Goal: Task Accomplishment & Management: Complete application form

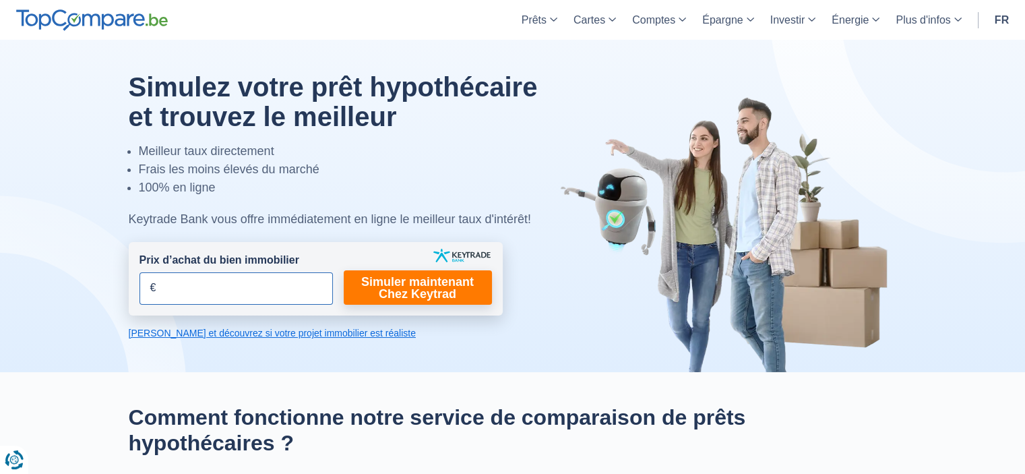
click at [282, 295] on input "Prix d’achat du bien immobilier" at bounding box center [236, 288] width 193 height 32
type input "275.000"
click at [456, 282] on link "Simuler maintenant Chez Keytrad" at bounding box center [418, 287] width 148 height 34
click at [405, 285] on link "Simuler maintenant Chez Keytrad" at bounding box center [418, 287] width 148 height 34
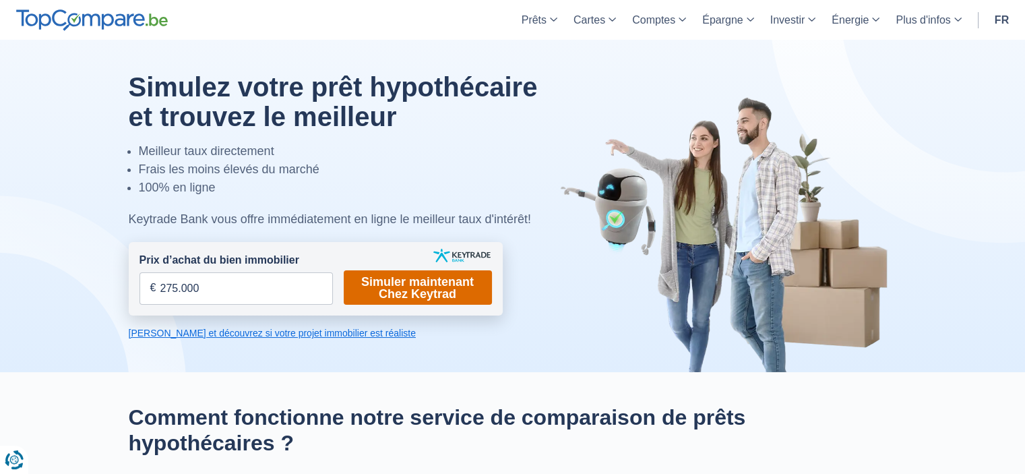
click at [405, 285] on link "Simuler maintenant Chez Keytrad" at bounding box center [418, 287] width 148 height 34
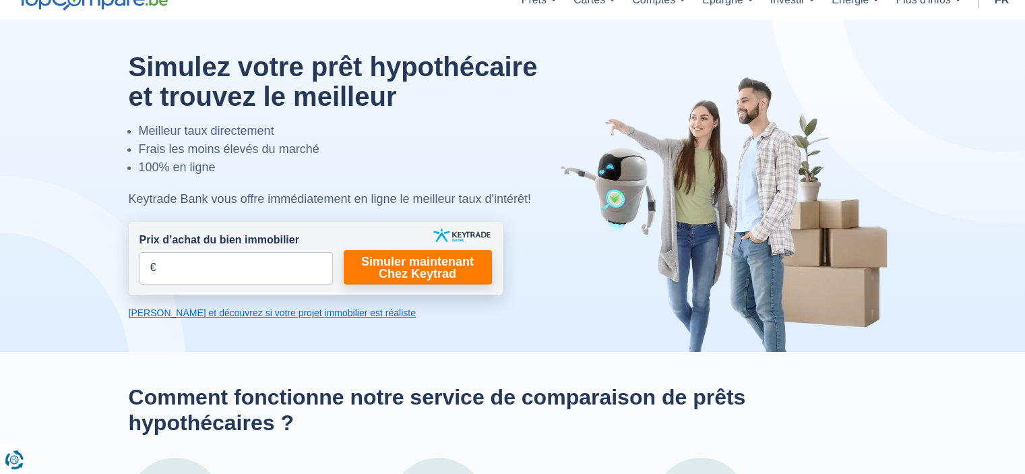
scroll to position [8, 0]
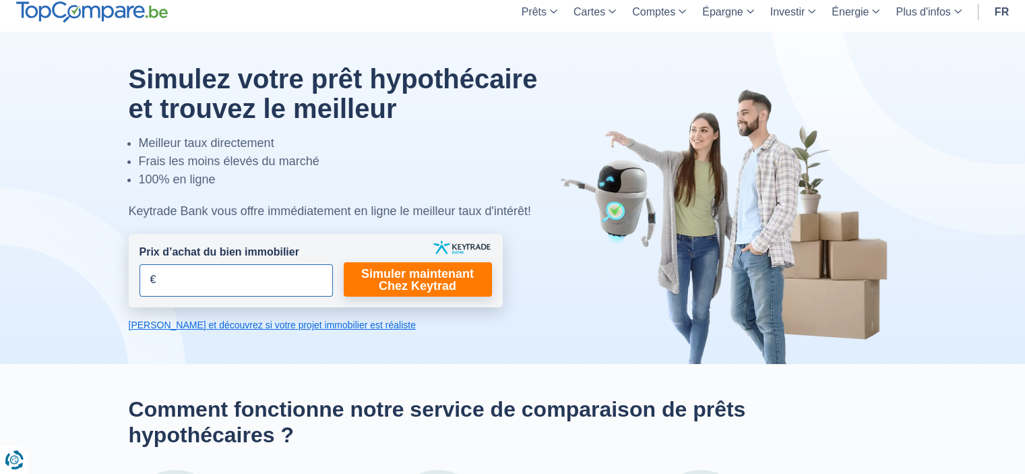
click at [216, 282] on input "Prix d’achat du bien immobilier" at bounding box center [236, 280] width 193 height 32
type input "275.000"
click at [291, 326] on link "Calculez et découvrez si votre projet immobilier est réaliste" at bounding box center [316, 324] width 374 height 13
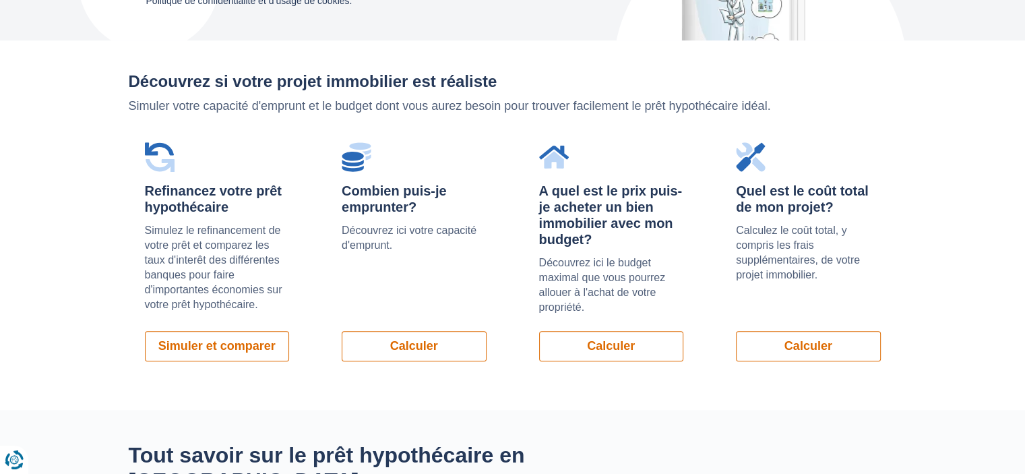
scroll to position [930, 0]
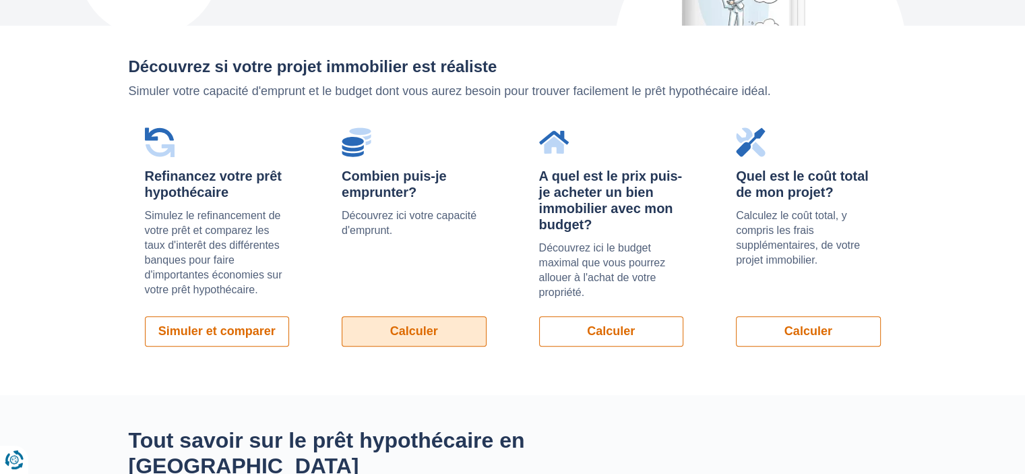
click at [409, 316] on link "Calculer" at bounding box center [414, 331] width 145 height 30
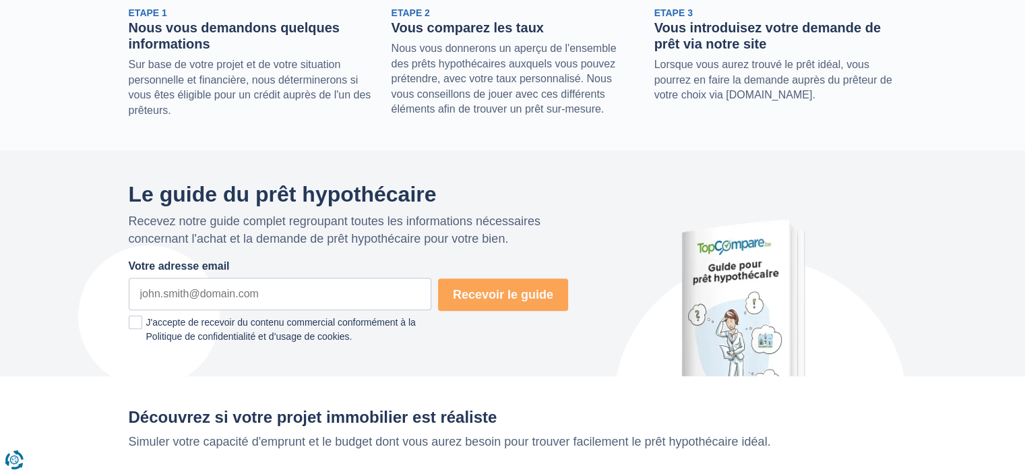
scroll to position [0, 0]
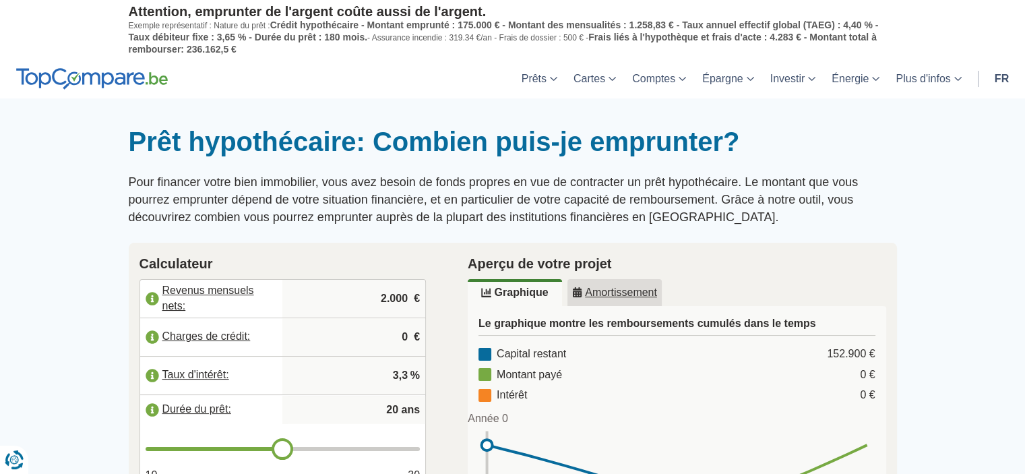
click at [386, 300] on input "2.000" at bounding box center [354, 298] width 132 height 36
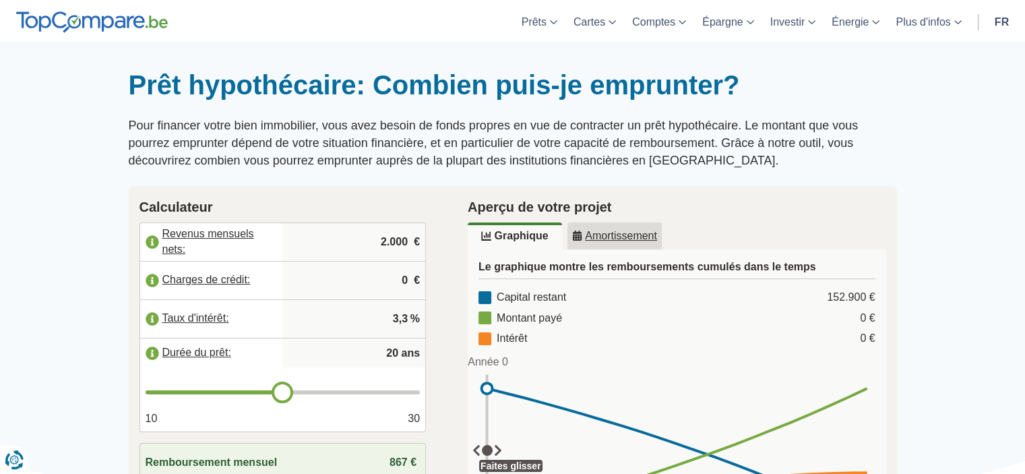
scroll to position [58, 0]
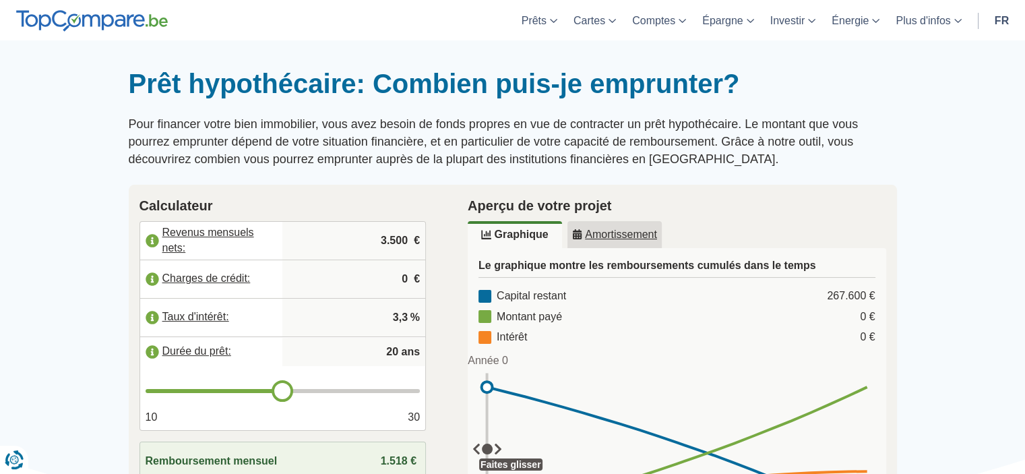
type input "3.500"
click at [77, 67] on div at bounding box center [512, 67] width 1025 height 0
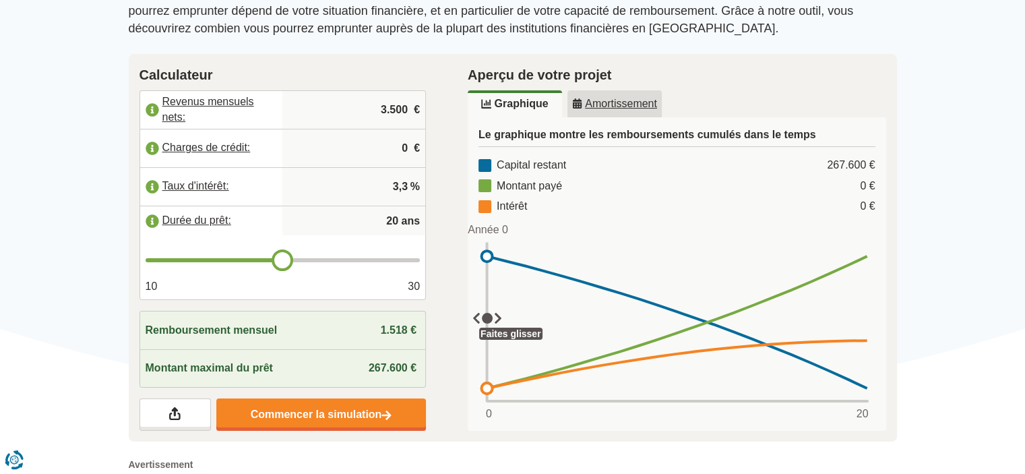
scroll to position [192, 0]
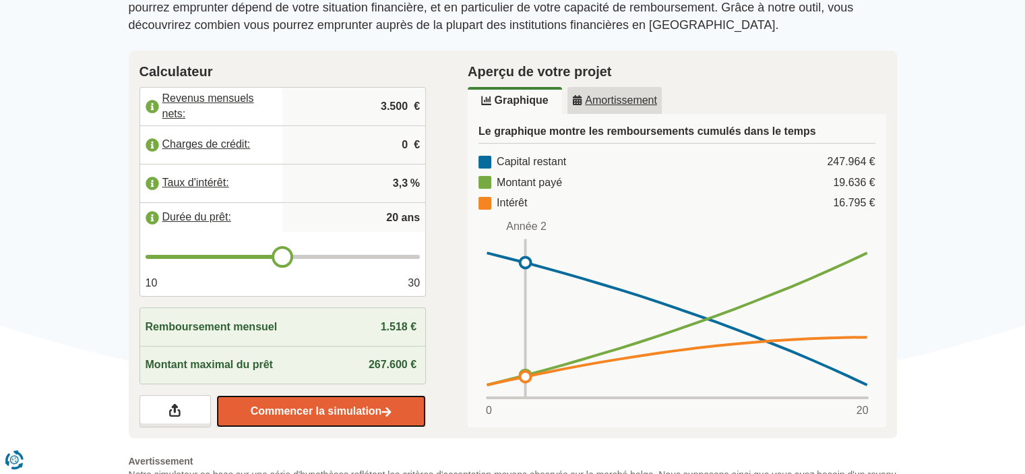
click at [330, 415] on link "Commencer la simulation" at bounding box center [321, 411] width 210 height 32
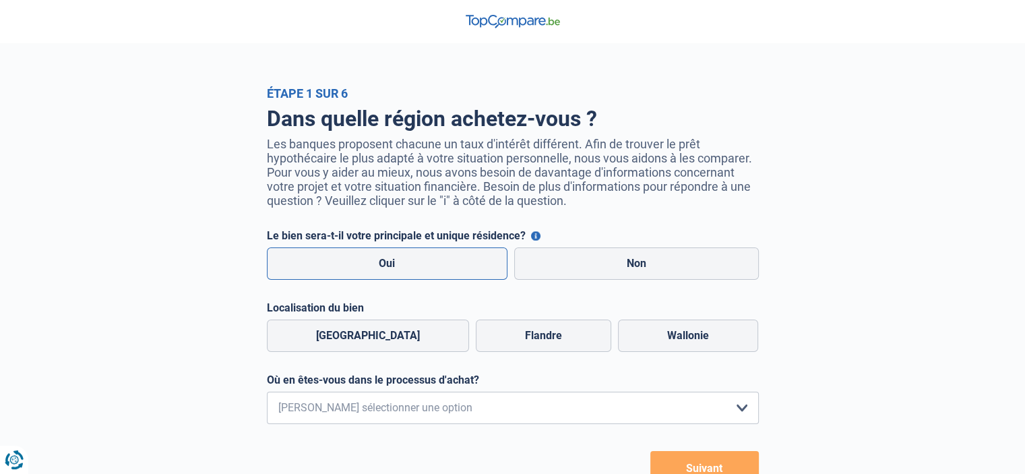
click at [397, 274] on label "Oui" at bounding box center [387, 263] width 241 height 32
click at [397, 274] on input "Oui" at bounding box center [387, 263] width 241 height 32
radio input "true"
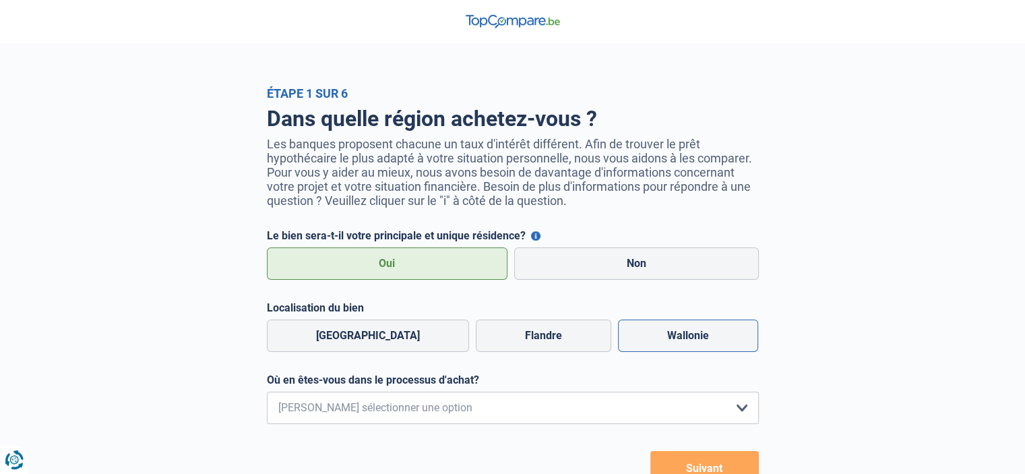
click at [686, 336] on label "Wallonie" at bounding box center [688, 336] width 140 height 32
click at [686, 336] on input "Wallonie" at bounding box center [688, 336] width 140 height 32
radio input "true"
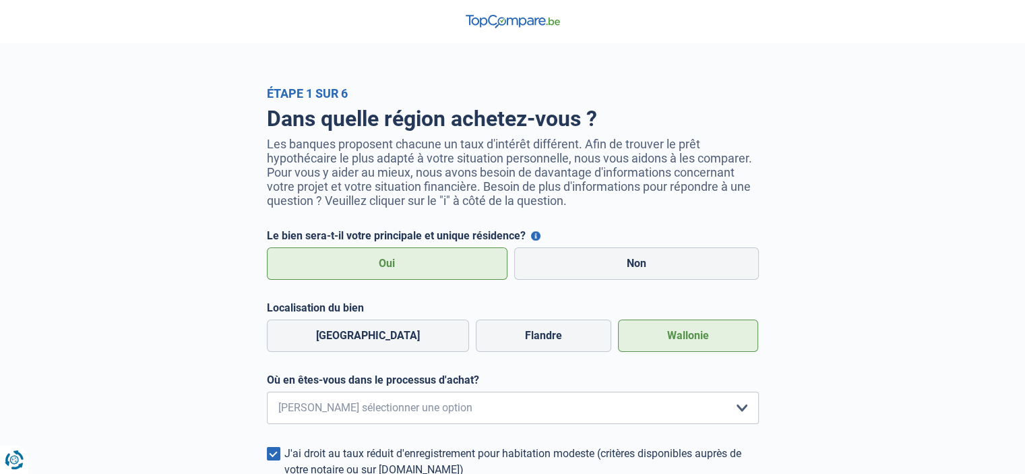
click at [685, 329] on label "Wallonie" at bounding box center [688, 336] width 140 height 32
click at [685, 329] on input "Wallonie" at bounding box center [688, 336] width 140 height 32
click at [685, 329] on label "Wallonie" at bounding box center [688, 336] width 140 height 32
click at [685, 329] on input "Wallonie" at bounding box center [688, 336] width 140 height 32
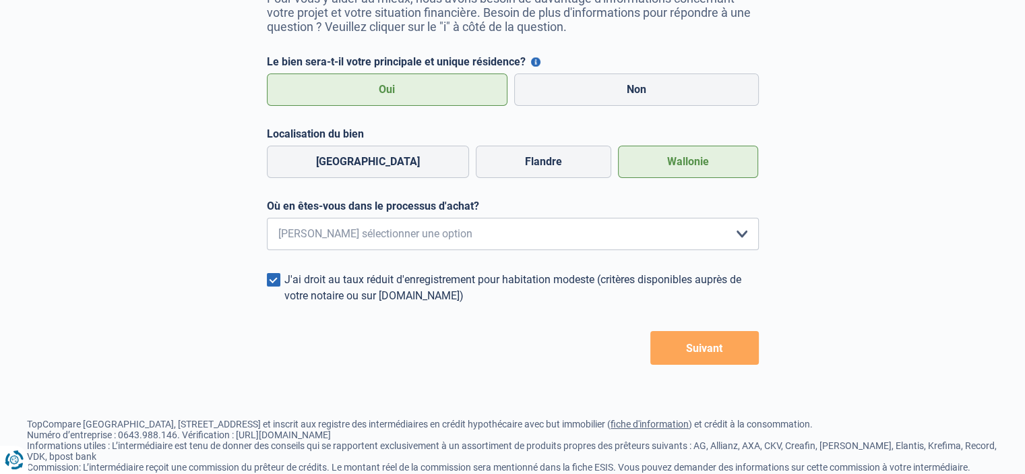
scroll to position [179, 0]
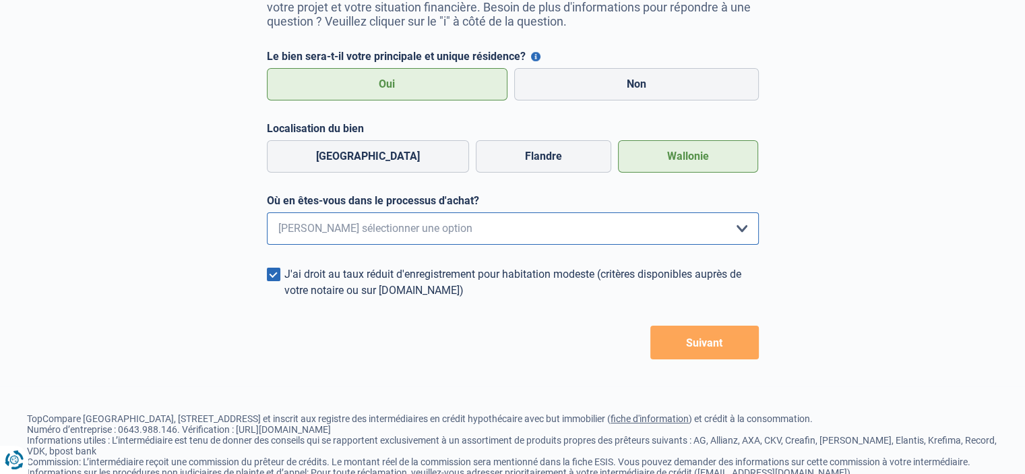
click at [742, 229] on select "Je me renseigne juste car je n'ai pas de projet d'achat concret actuellement Je…" at bounding box center [513, 228] width 492 height 32
select select "1b"
click at [267, 215] on select "Je me renseigne juste car je n'ai pas de projet d'achat concret actuellement Je…" at bounding box center [513, 228] width 492 height 32
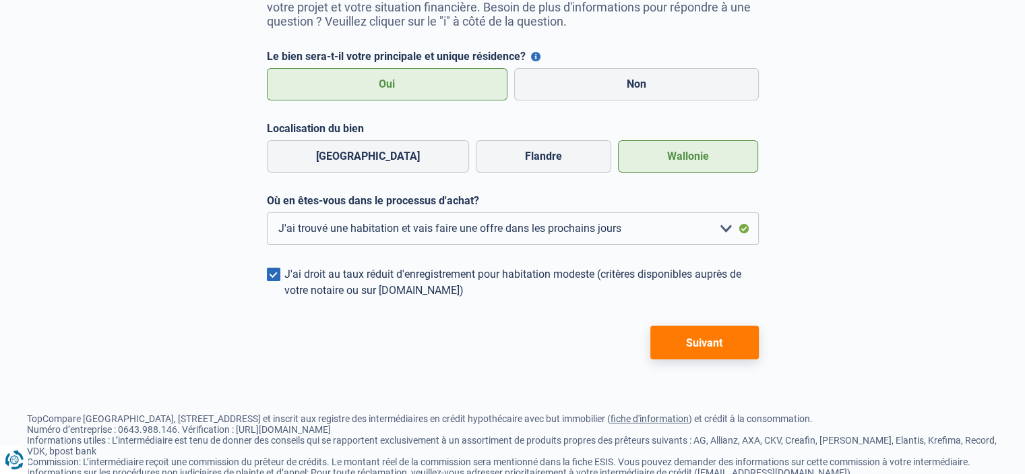
click at [694, 345] on button "Suivant" at bounding box center [705, 343] width 109 height 34
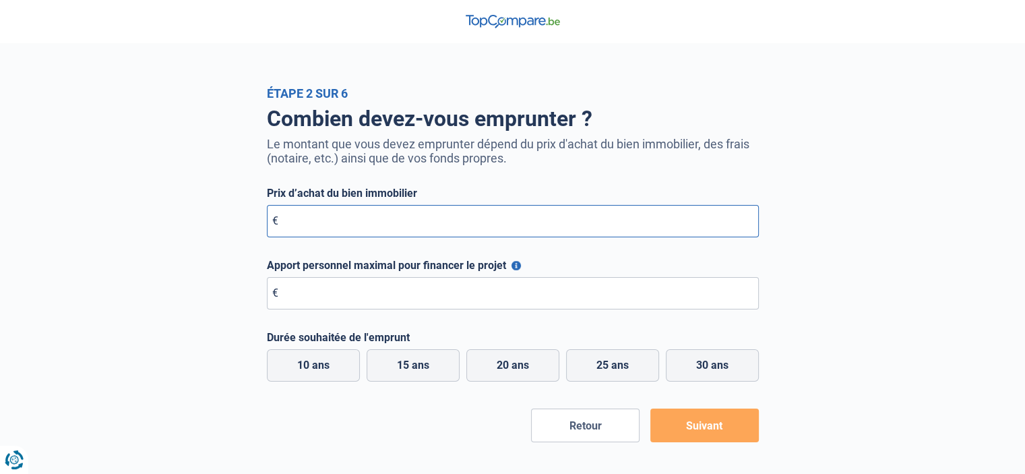
click at [609, 226] on input "Prix d’achat du bien immobilier" at bounding box center [513, 221] width 492 height 32
type input "275.000"
click at [513, 309] on input "Apport personnel maximal pour financer le projet" at bounding box center [513, 293] width 492 height 32
type input "20.000"
click at [959, 259] on div "Étape 2 sur 6 Combien devez-vous emprunter ? Le montant que vous devez emprunte…" at bounding box center [512, 264] width 1025 height 356
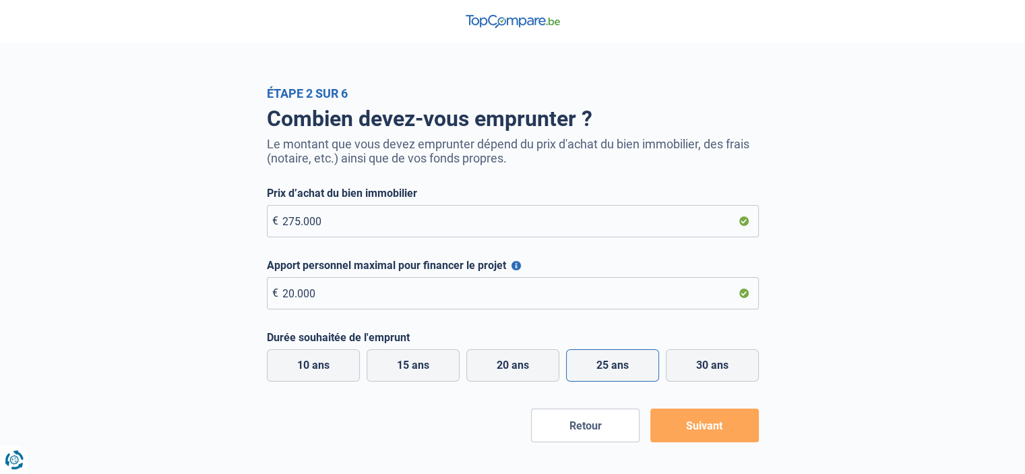
click at [615, 365] on label "25 ans" at bounding box center [612, 365] width 93 height 32
click at [615, 365] on input "25 ans" at bounding box center [612, 365] width 93 height 32
radio input "true"
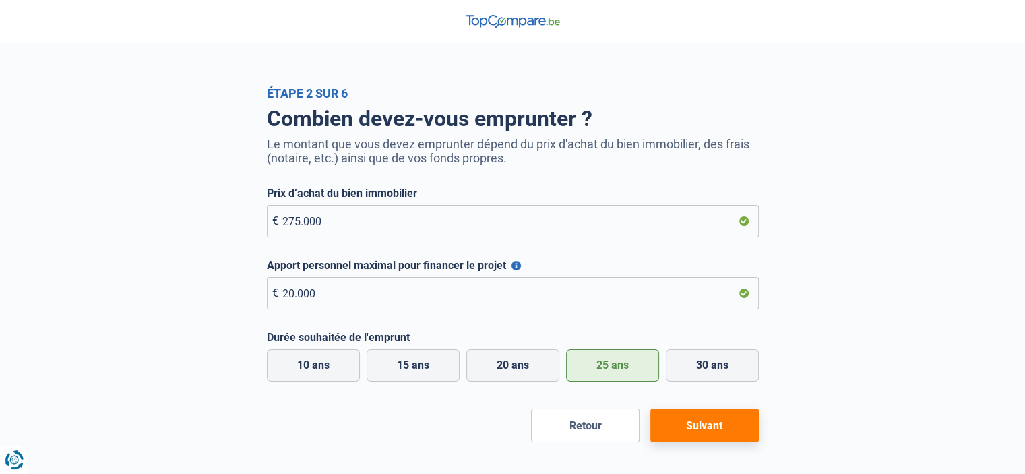
click at [704, 420] on button "Suivant" at bounding box center [705, 426] width 109 height 34
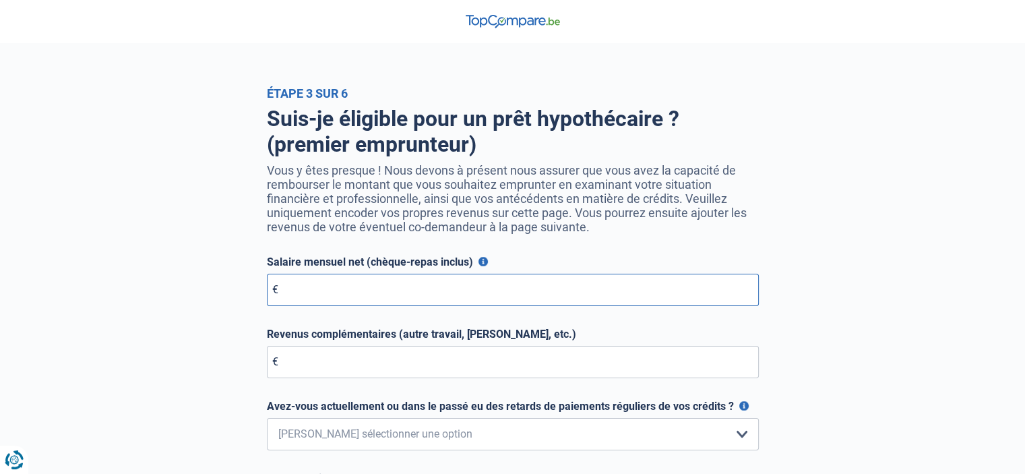
click at [527, 289] on input "Salaire mensuel net (chèque-repas inclus)" at bounding box center [513, 290] width 492 height 32
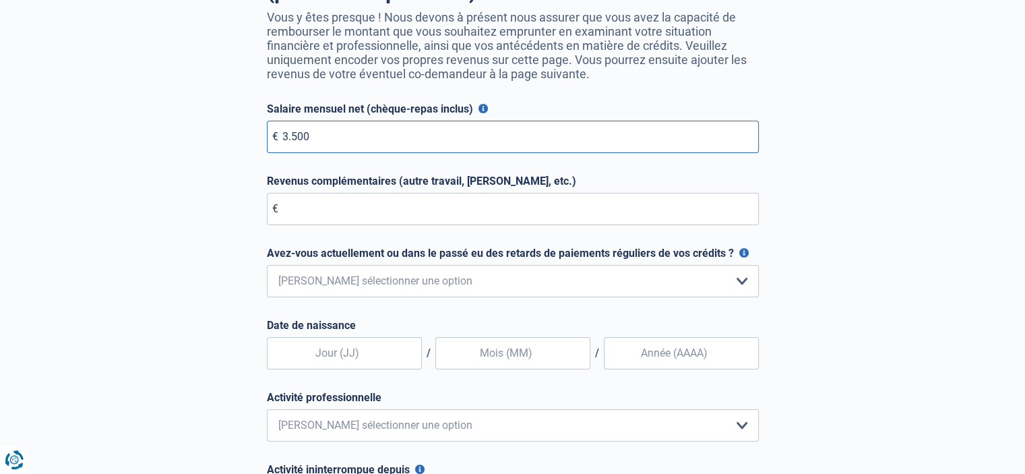
scroll to position [156, 0]
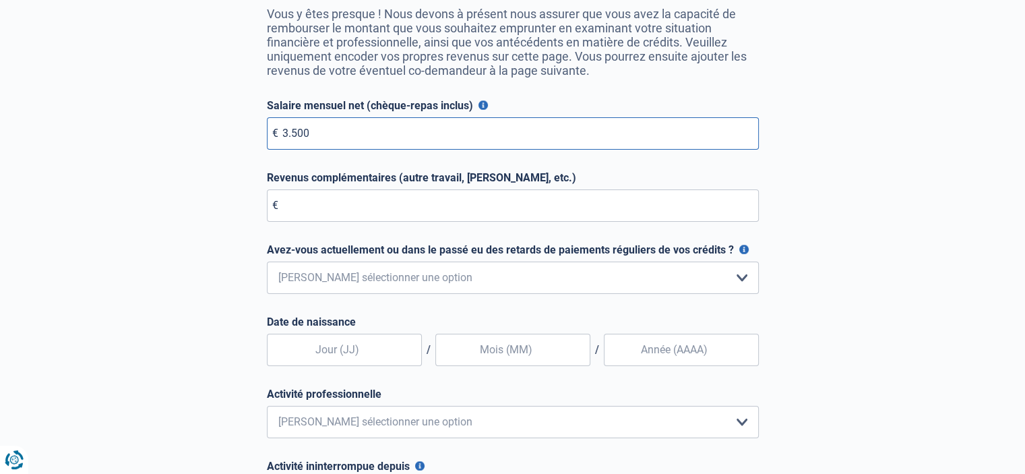
type input "3.500"
click at [738, 278] on select "Non, jamais Oui mais j'ai tout remboursé il y a moins d'un an Oui mais cela fai…" at bounding box center [513, 278] width 492 height 32
select select "0"
click at [267, 264] on select "Non, jamais Oui mais j'ai tout remboursé il y a moins d'un an Oui mais cela fai…" at bounding box center [513, 278] width 492 height 32
click at [371, 353] on input "text" at bounding box center [344, 350] width 155 height 32
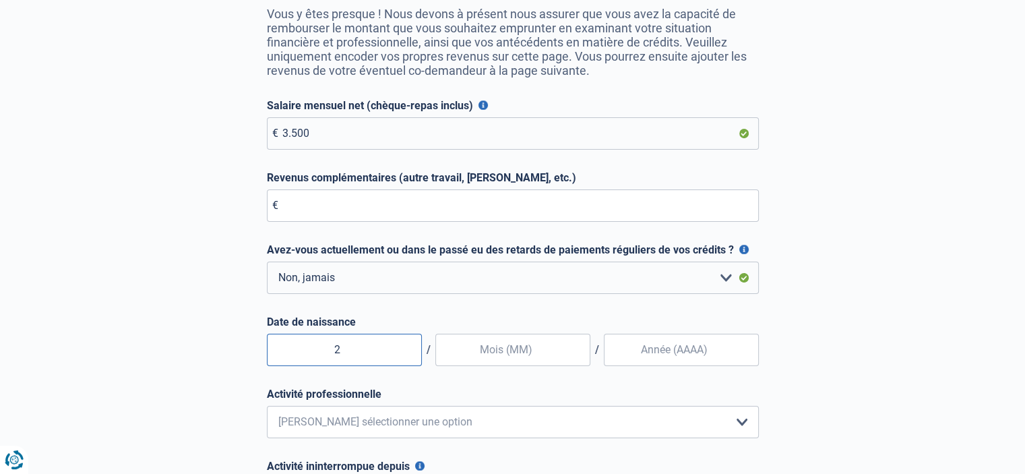
type input "20"
type input "07"
click at [644, 349] on input "Date de naissance" at bounding box center [681, 350] width 155 height 32
type input "1980"
click at [957, 234] on div "Étape 3 sur 6 Suis-je éligible pour un prêt hypothécaire ? (premier emprunteur)…" at bounding box center [512, 250] width 1025 height 641
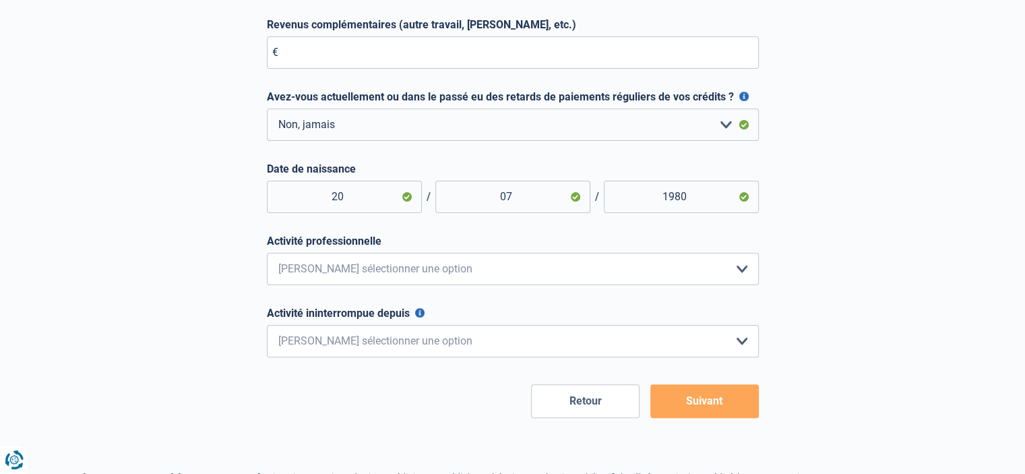
scroll to position [326, 0]
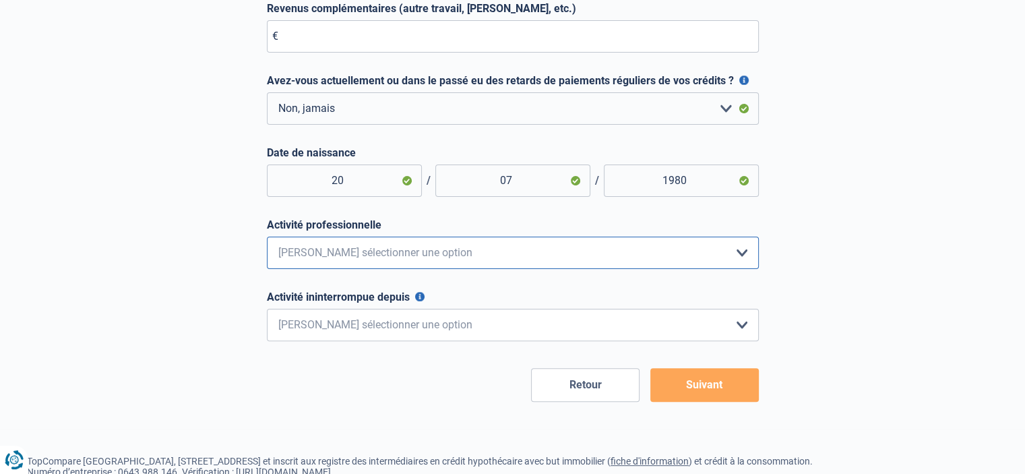
click at [723, 258] on select "Employé privé Ouvrier Fonctionnaire Indépendant Dirigeant d'entreprise Pensionn…" at bounding box center [513, 253] width 492 height 32
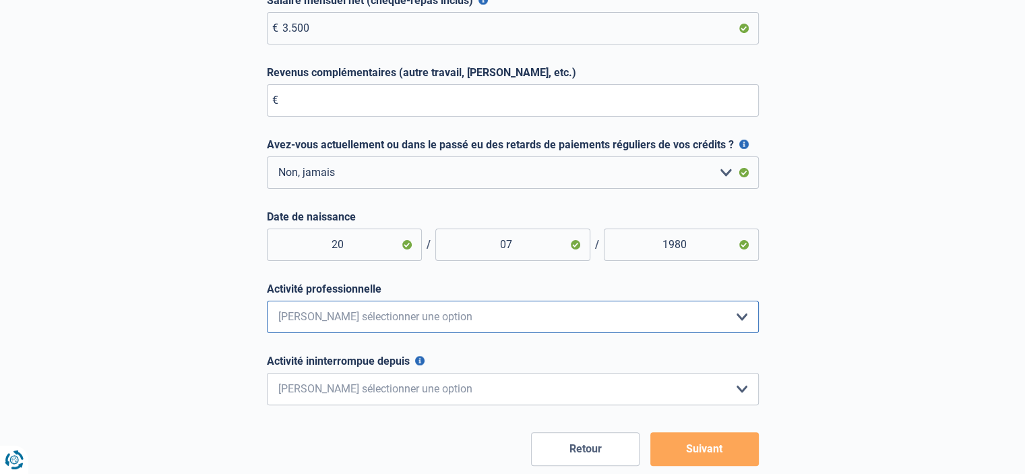
scroll to position [249, 0]
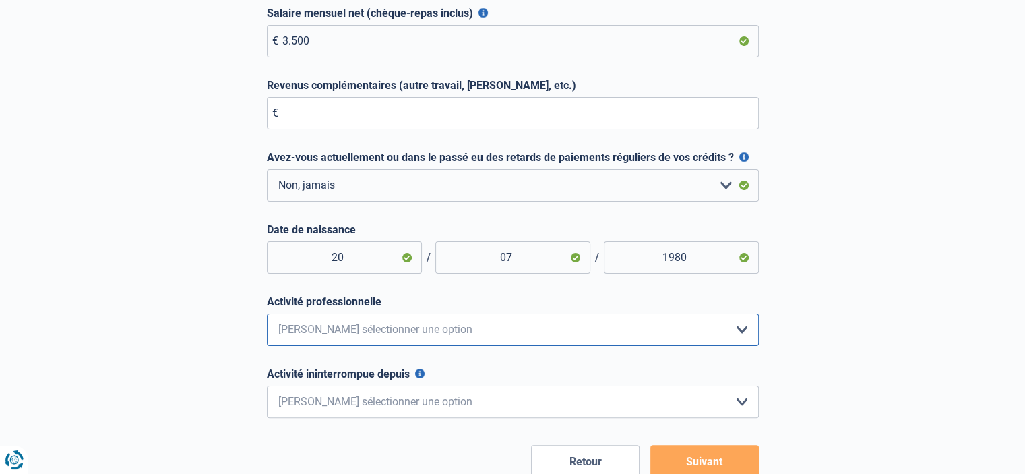
click at [691, 331] on select "Employé privé Ouvrier Fonctionnaire Indépendant Dirigeant d'entreprise Pensionn…" at bounding box center [513, 329] width 492 height 32
click at [909, 225] on div "Étape 3 sur 6 Suis-je éligible pour un prêt hypothécaire ? (premier emprunteur)…" at bounding box center [512, 158] width 1025 height 641
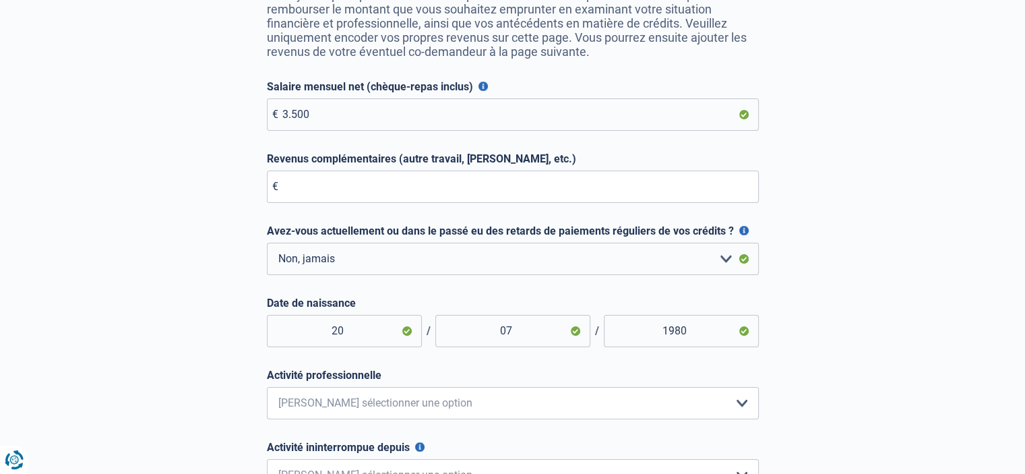
scroll to position [174, 0]
click at [744, 404] on select "Employé privé Ouvrier Fonctionnaire Indépendant Dirigeant d'entreprise Pensionn…" at bounding box center [513, 404] width 492 height 32
select select "privateEmployee"
click at [267, 391] on select "Employé privé Ouvrier Fonctionnaire Indépendant Dirigeant d'entreprise Pensionn…" at bounding box center [513, 404] width 492 height 32
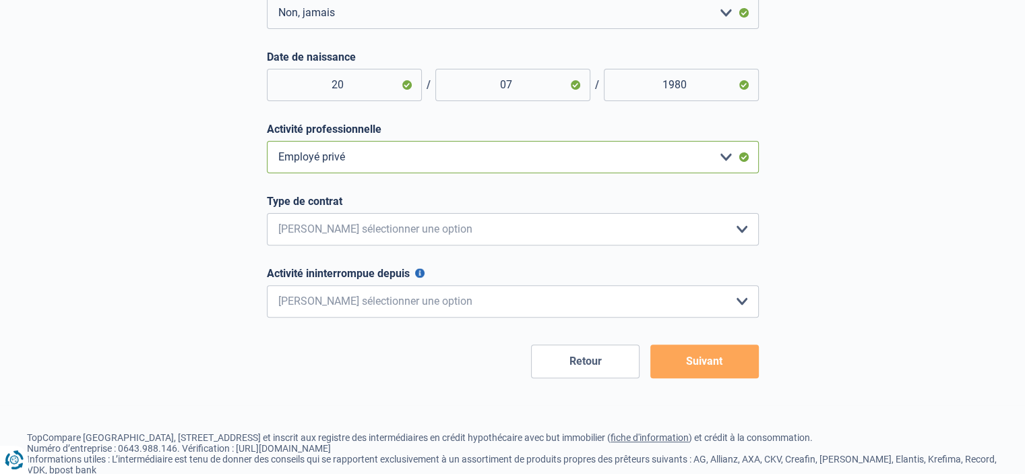
scroll to position [434, 0]
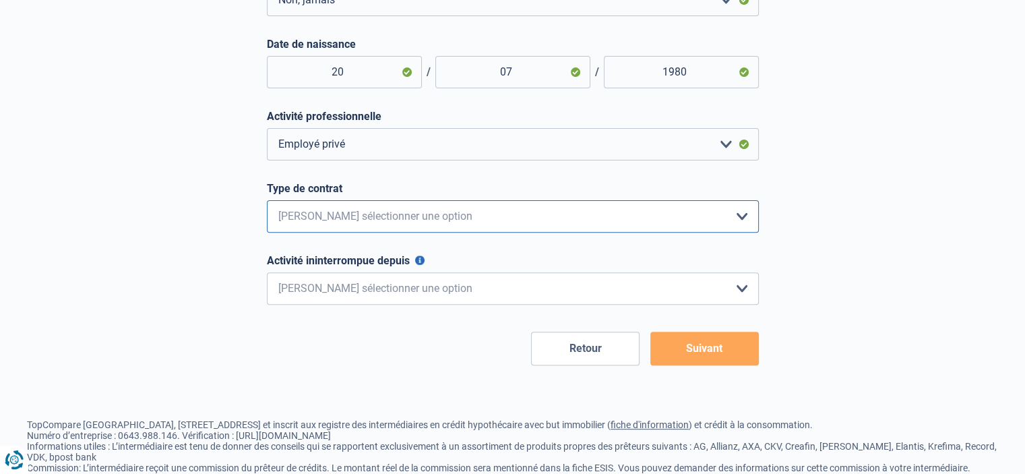
click at [639, 220] on select "Intérimaire Contrat à Durée Indéterminée Contrat à Durée Déterminée Veuillez sé…" at bounding box center [513, 216] width 492 height 32
select select "permanent"
click at [267, 203] on select "Intérimaire Contrat à Durée Indéterminée Contrat à Durée Déterminée Veuillez sé…" at bounding box center [513, 216] width 492 height 32
click at [529, 291] on select "< 6 mois 6 - 12 mois 12 - 24 mois 24 - 36 mois > 36 mois Veuillez sélectionner …" at bounding box center [513, 288] width 492 height 32
click at [421, 265] on button "Activité ininterrompue depuis" at bounding box center [419, 260] width 9 height 9
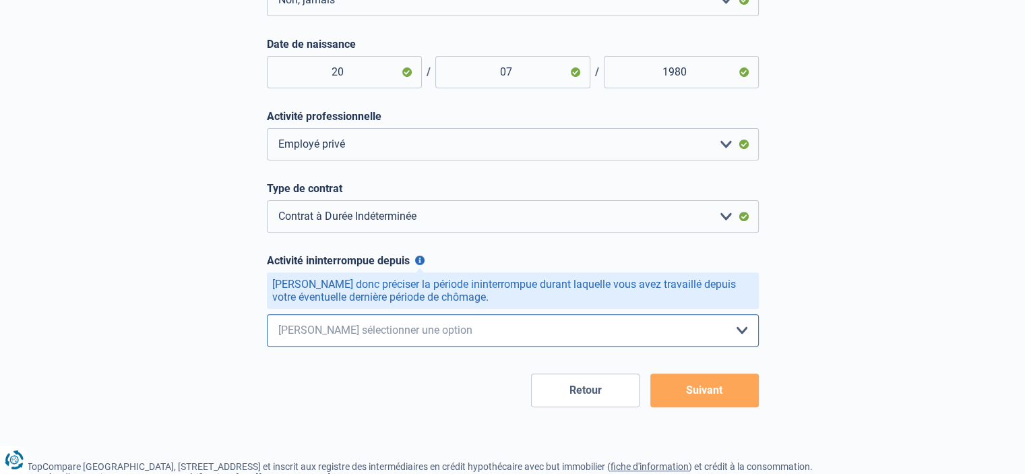
click at [742, 333] on select "< 6 mois 6 - 12 mois 12 - 24 mois 24 - 36 mois > 36 mois Veuillez sélectionner …" at bounding box center [513, 330] width 492 height 32
select select "less6"
click at [267, 318] on select "< 6 mois 6 - 12 mois 12 - 24 mois 24 - 36 mois > 36 mois Veuillez sélectionner …" at bounding box center [513, 330] width 492 height 32
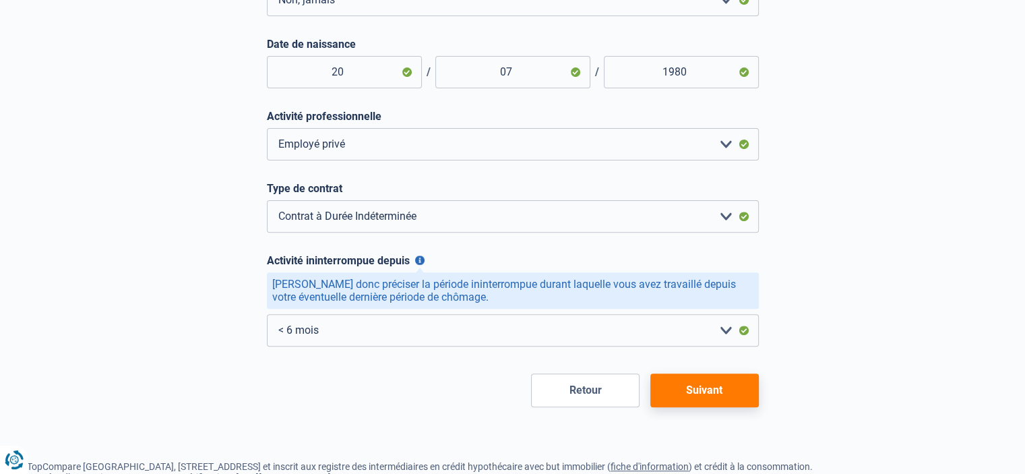
click at [705, 399] on button "Suivant" at bounding box center [705, 390] width 109 height 34
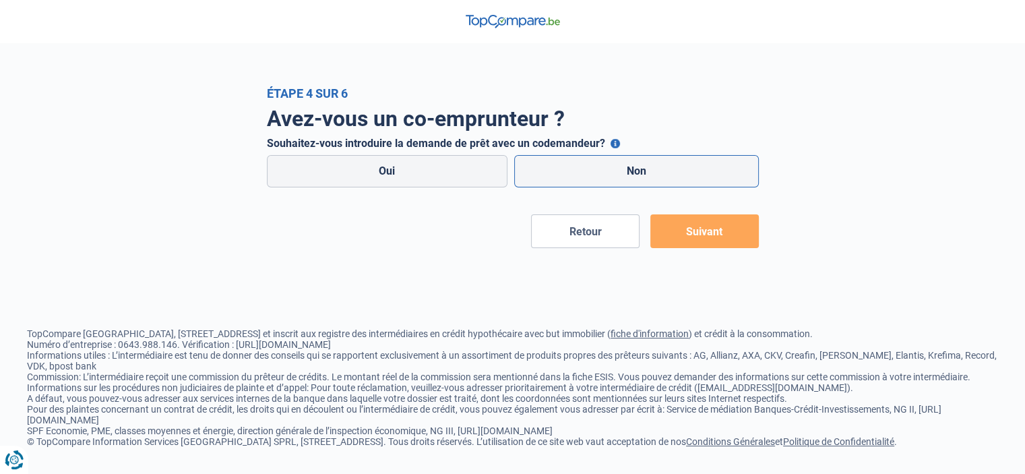
click at [639, 169] on label "Non" at bounding box center [636, 171] width 245 height 32
click at [639, 169] on input "Non" at bounding box center [636, 171] width 245 height 32
radio input "true"
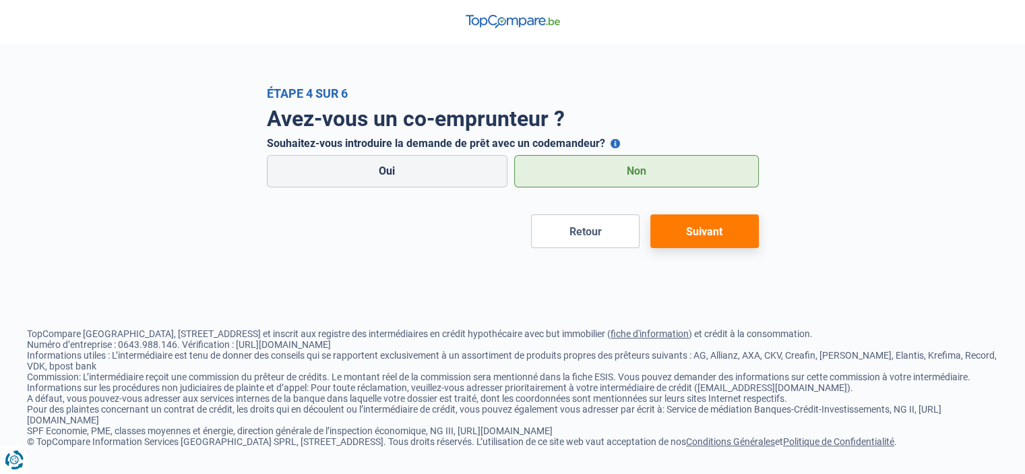
click at [714, 231] on button "Suivant" at bounding box center [705, 231] width 109 height 34
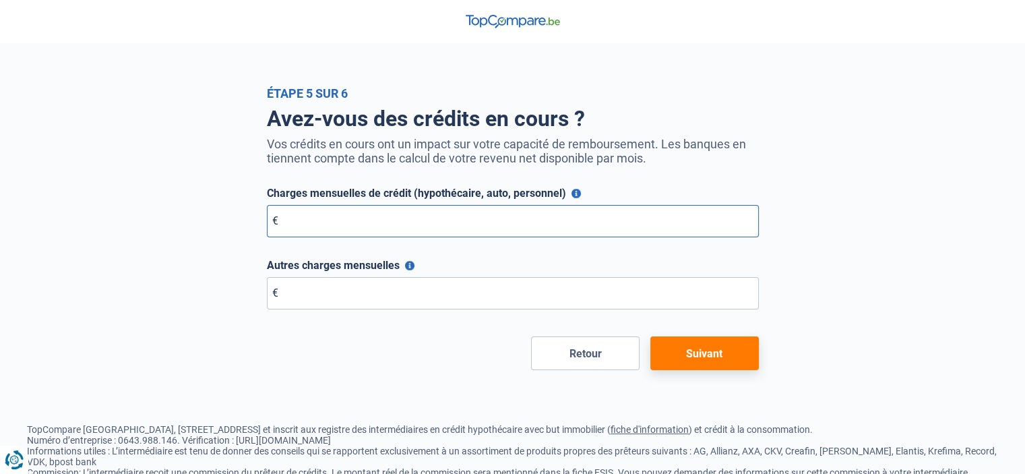
click at [714, 231] on input "Charges mensuelles de crédit (hypothécaire, auto, personnel)" at bounding box center [513, 221] width 492 height 32
type input "0"
click at [721, 292] on input "Autres charges mensuelles" at bounding box center [513, 293] width 492 height 32
type input "0"
click at [725, 350] on button "Suivant" at bounding box center [705, 353] width 109 height 34
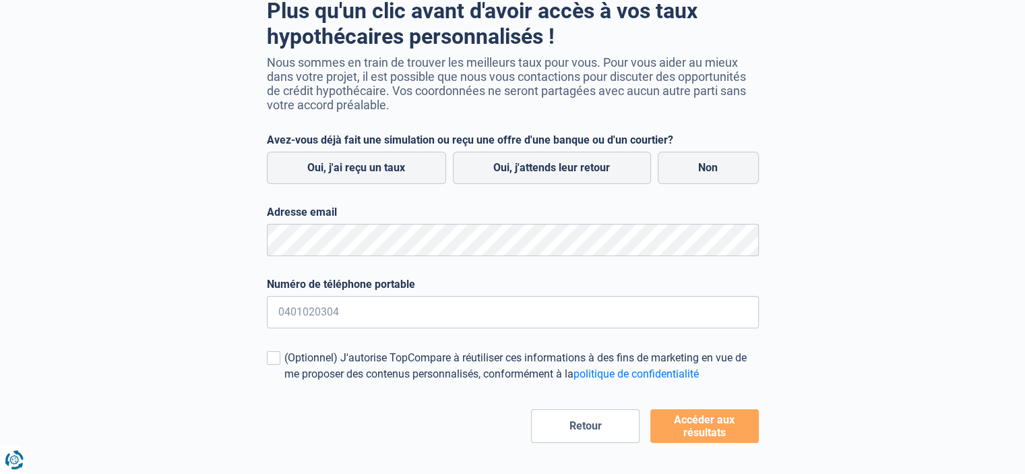
scroll to position [109, 0]
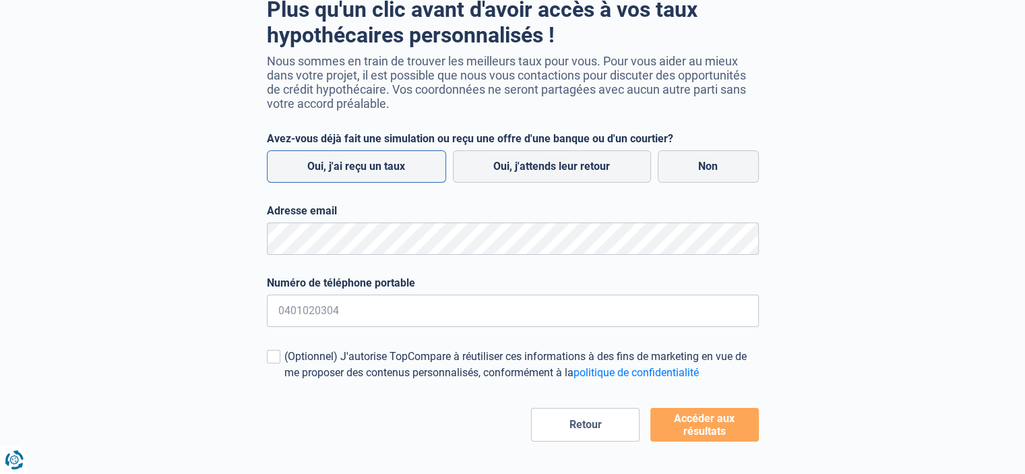
click at [394, 173] on label "Oui, j'ai reçu un taux" at bounding box center [356, 166] width 179 height 32
click at [394, 173] on input "Oui, j'ai reçu un taux" at bounding box center [356, 166] width 179 height 32
radio input "true"
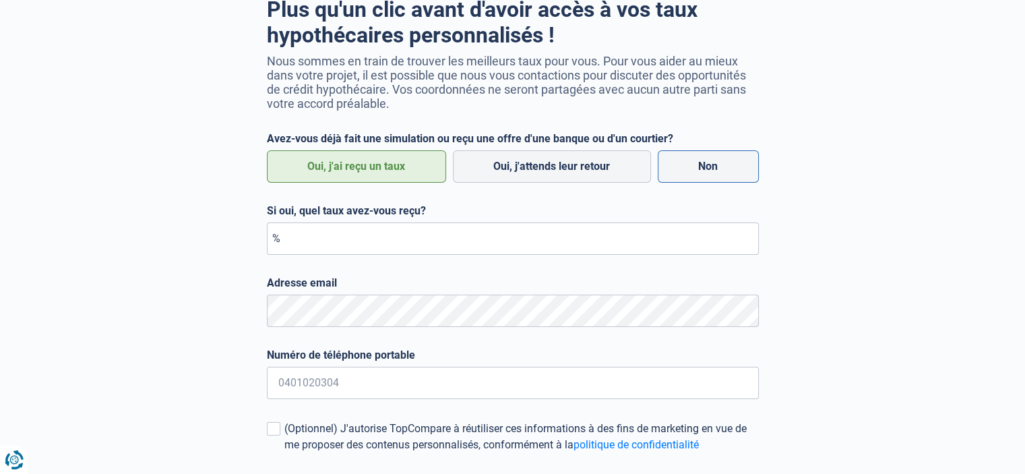
click at [712, 171] on label "Non" at bounding box center [708, 166] width 101 height 32
click at [712, 171] on input "Non" at bounding box center [708, 166] width 101 height 32
radio input "true"
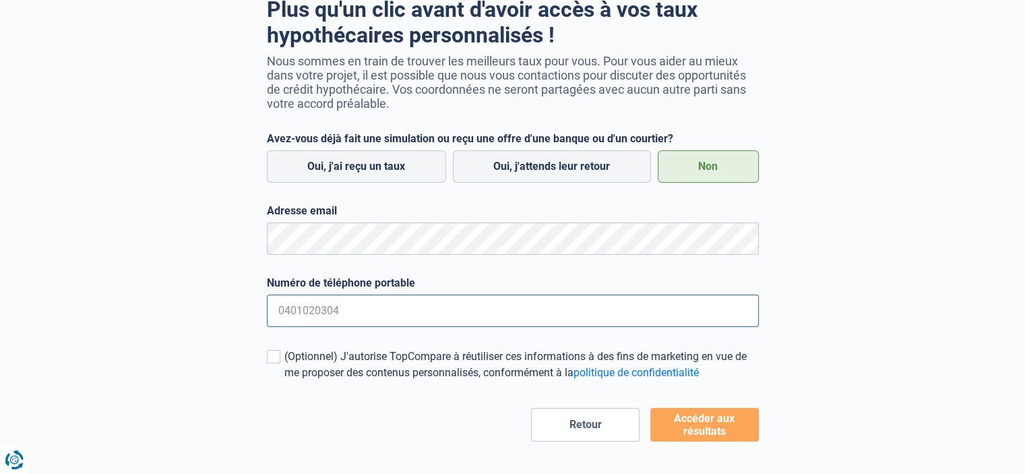
click at [466, 310] on input "Numéro de téléphone portable" at bounding box center [513, 311] width 492 height 32
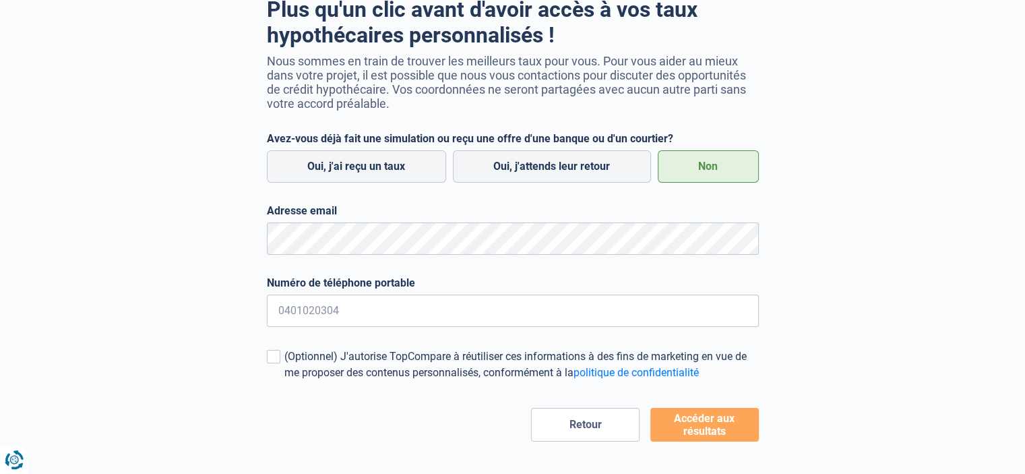
click at [843, 264] on div "Plus qu'un clic avant d'avoir accès à vos taux hypothécaires personnalisés ! No…" at bounding box center [513, 216] width 769 height 450
click at [707, 431] on button "Accéder aux résultats" at bounding box center [705, 425] width 109 height 34
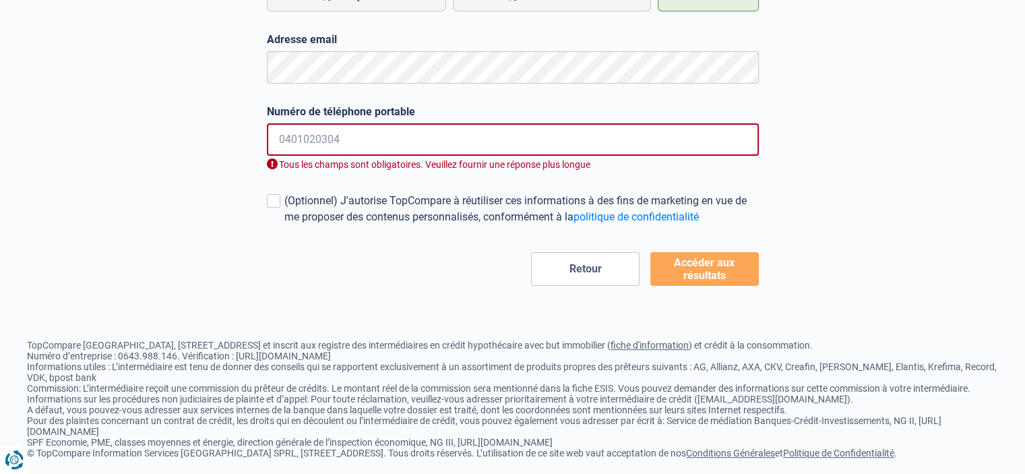
scroll to position [285, 0]
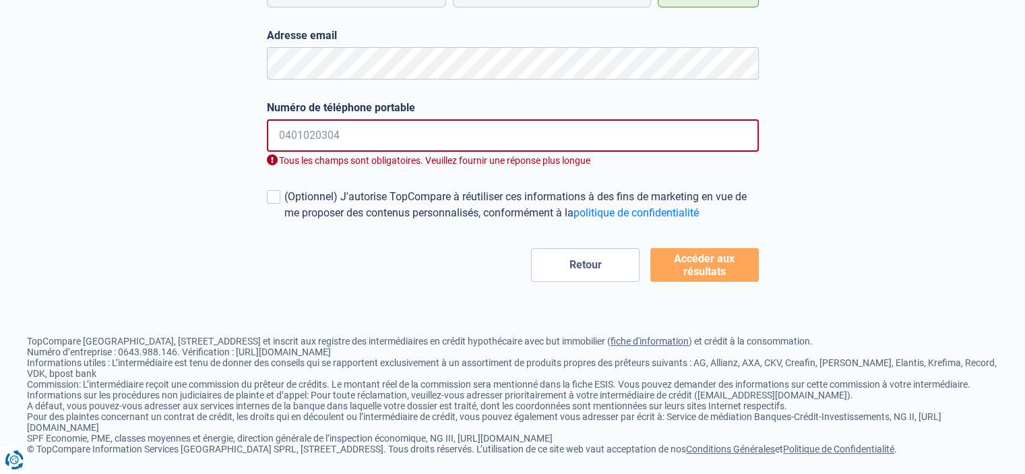
click at [516, 140] on input "Numéro de téléphone portable" at bounding box center [513, 135] width 492 height 32
type input "0"
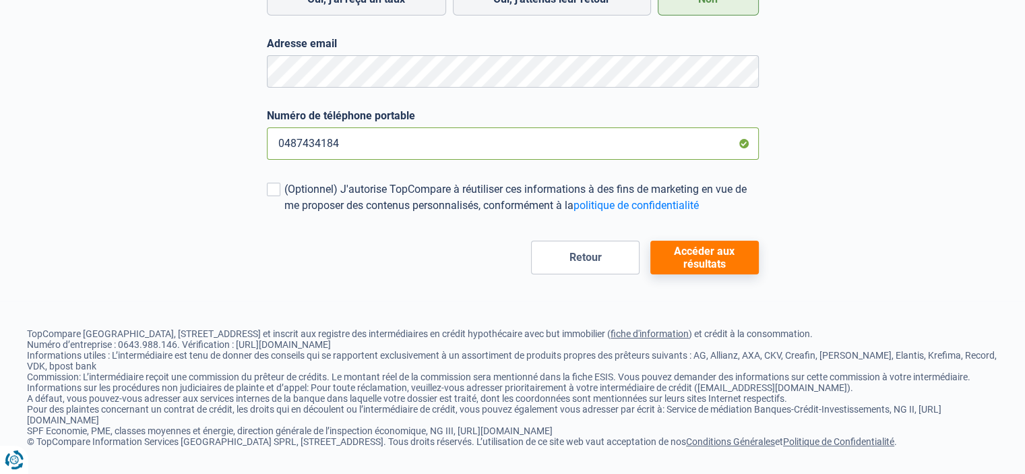
type input "0487434184"
click at [693, 251] on button "Accéder aux résultats" at bounding box center [705, 258] width 109 height 34
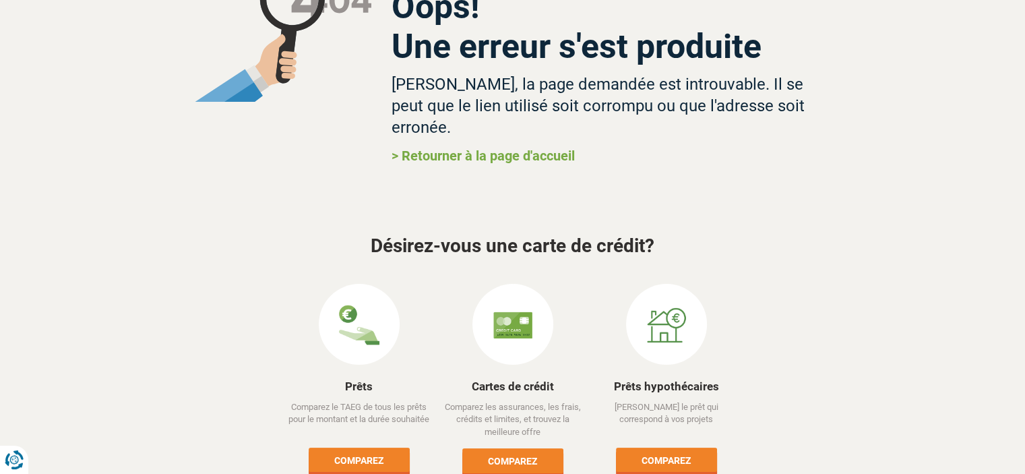
scroll to position [154, 0]
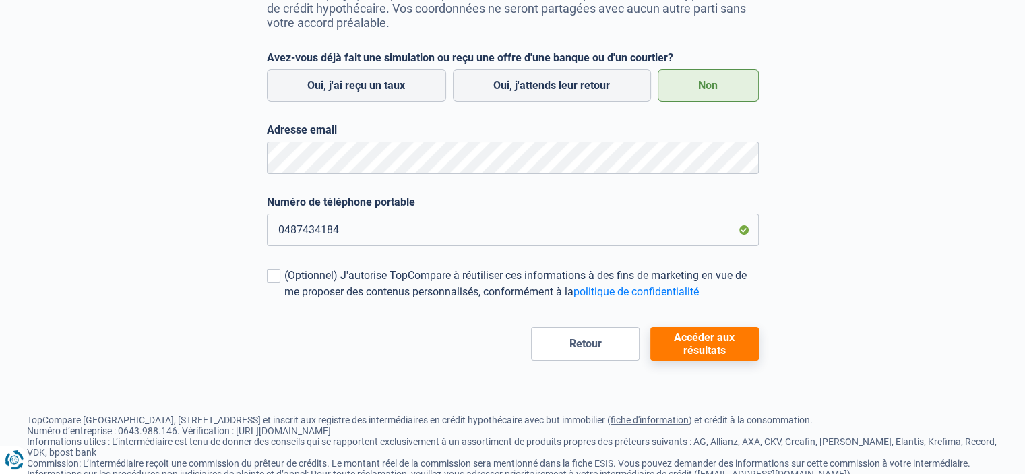
scroll to position [212, 0]
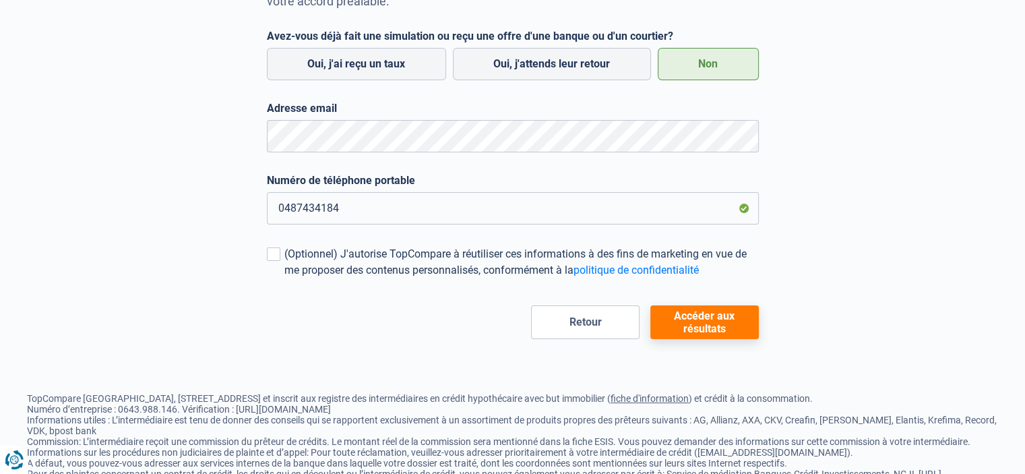
click at [715, 322] on button "Accéder aux résultats" at bounding box center [705, 322] width 109 height 34
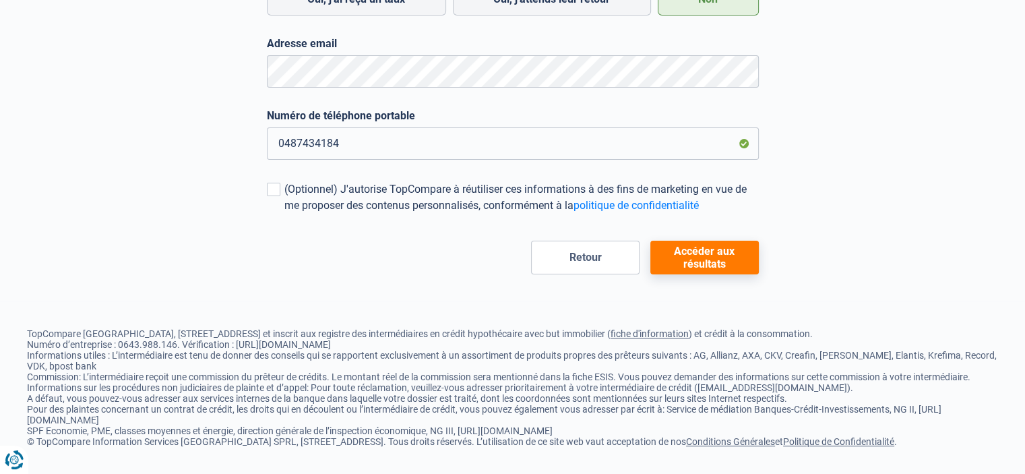
scroll to position [285, 0]
drag, startPoint x: 696, startPoint y: 146, endPoint x: 97, endPoint y: 189, distance: 600.3
click at [97, 189] on div "Étape 6 sur 6 Plus qu'un clic avant d'avoir accès à vos taux hypothécaires pers…" at bounding box center [512, 42] width 1025 height 465
